Goal: Transaction & Acquisition: Book appointment/travel/reservation

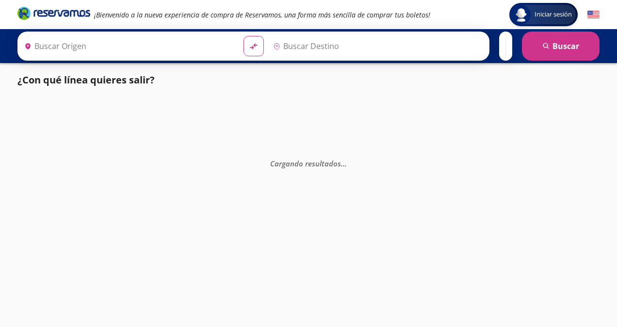
type input "[GEOGRAPHIC_DATA], [GEOGRAPHIC_DATA]"
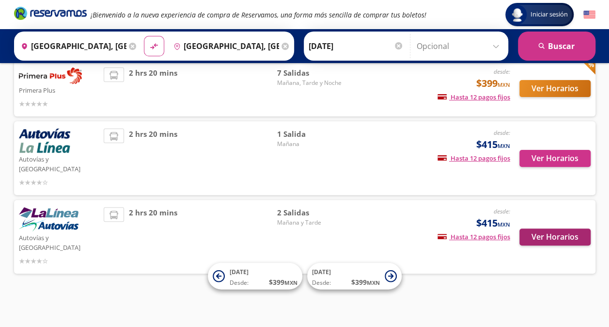
scroll to position [53, 0]
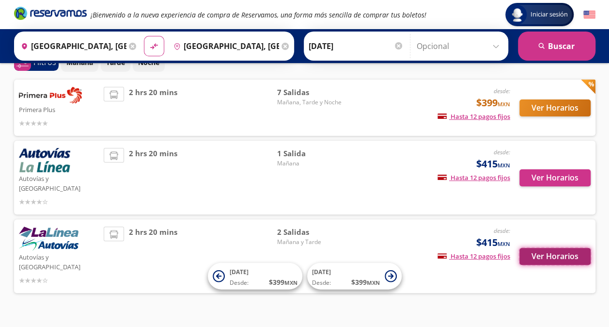
click at [574, 248] on button "Ver Horarios" at bounding box center [555, 256] width 71 height 17
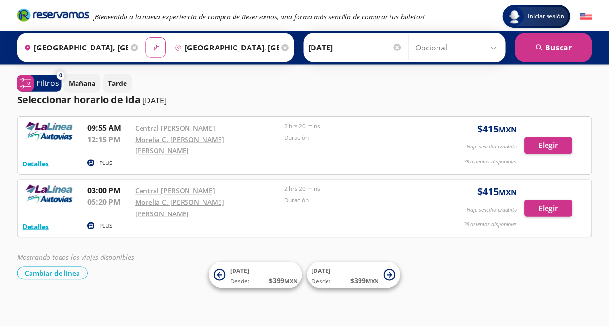
scroll to position [53, 0]
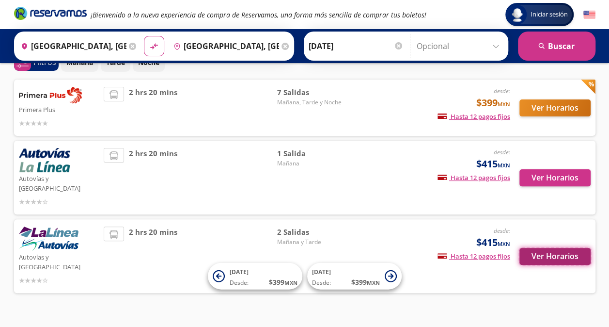
click at [570, 248] on button "Ver Horarios" at bounding box center [555, 256] width 71 height 17
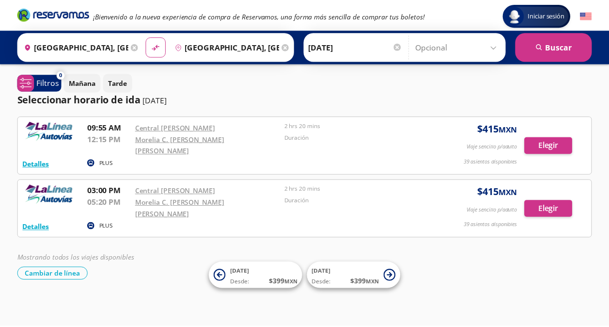
scroll to position [53, 0]
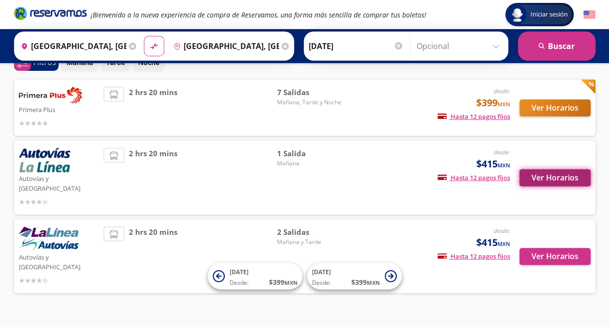
click at [548, 175] on button "Ver Horarios" at bounding box center [555, 177] width 71 height 17
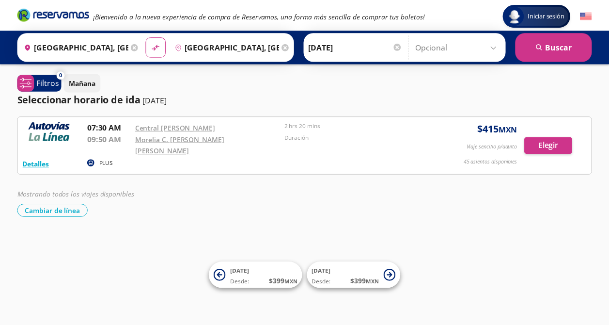
scroll to position [53, 0]
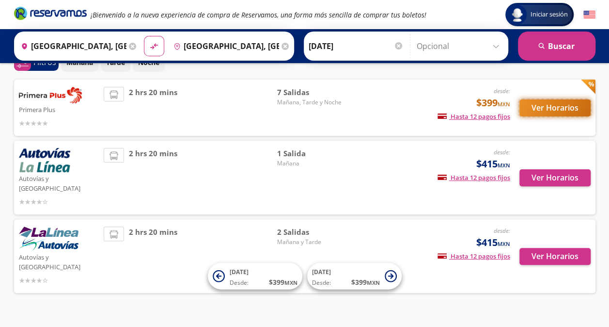
click at [554, 106] on button "Ver Horarios" at bounding box center [555, 107] width 71 height 17
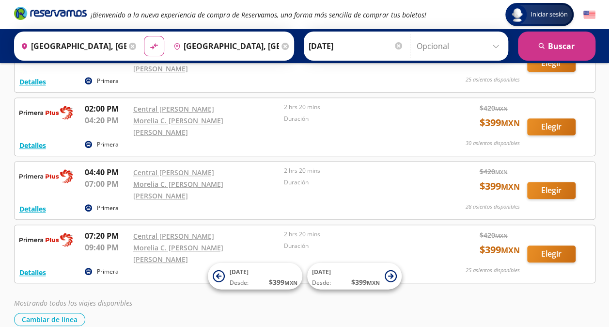
scroll to position [273, 0]
click at [543, 297] on div "Mostrando todos los viajes disponibles Cambiar de línea [GEOGRAPHIC_DATA] de lí…" at bounding box center [305, 311] width 582 height 28
